Goal: Go to known website: Access a specific website the user already knows

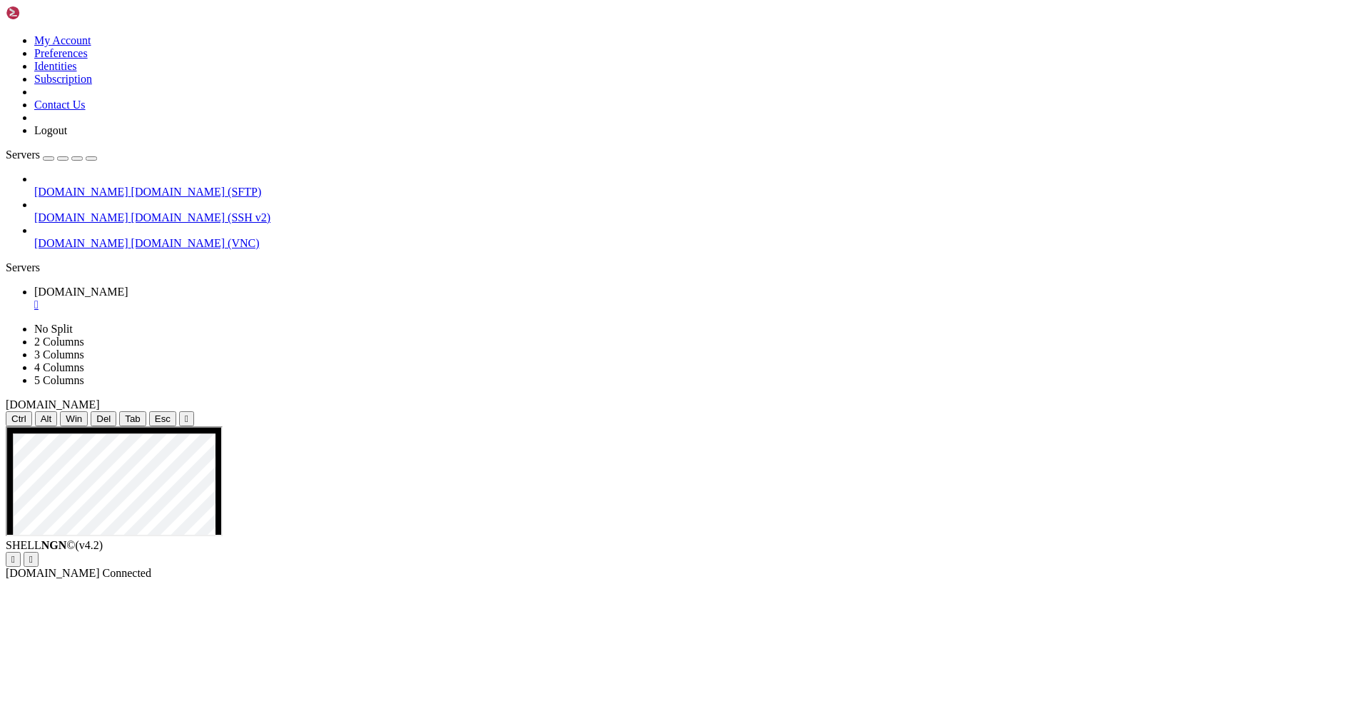
click at [188, 413] on div "" at bounding box center [187, 418] width 4 height 11
